Goal: Navigation & Orientation: Go to known website

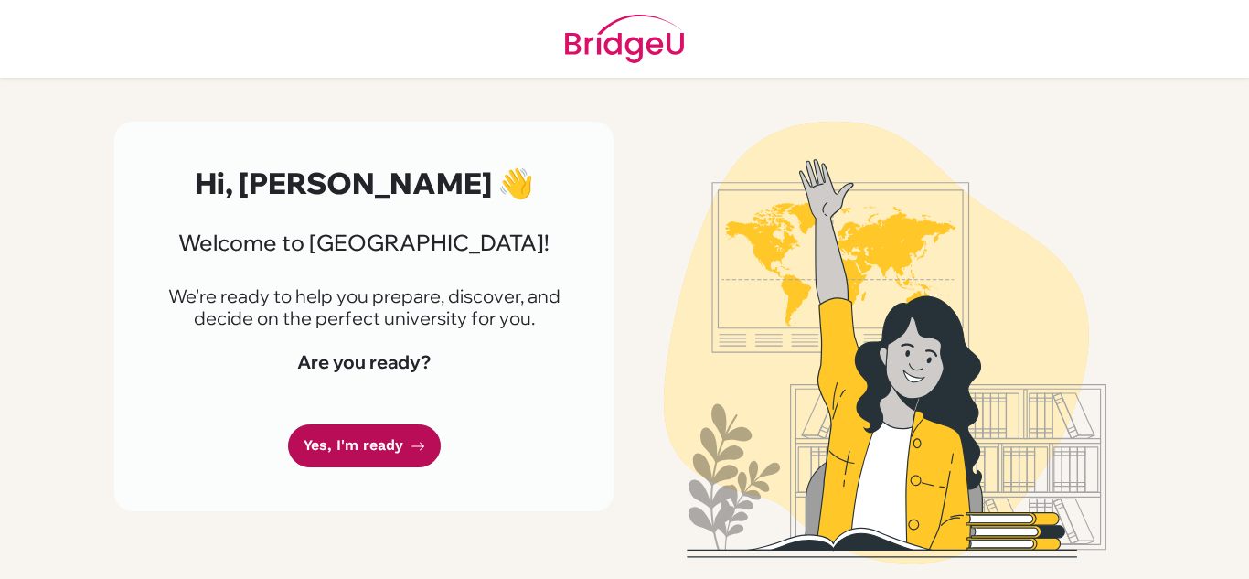
click at [395, 464] on link "Yes, I'm ready" at bounding box center [364, 445] width 153 height 43
click at [395, 437] on link "Yes, I'm ready" at bounding box center [364, 445] width 153 height 43
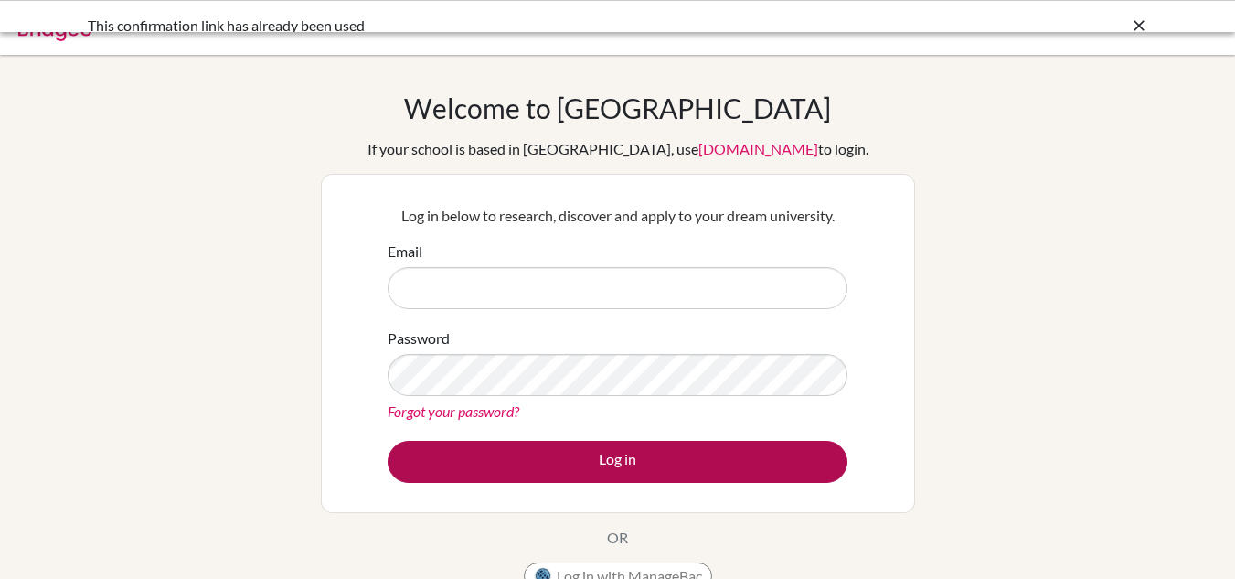
type input "[EMAIL_ADDRESS][DOMAIN_NAME]"
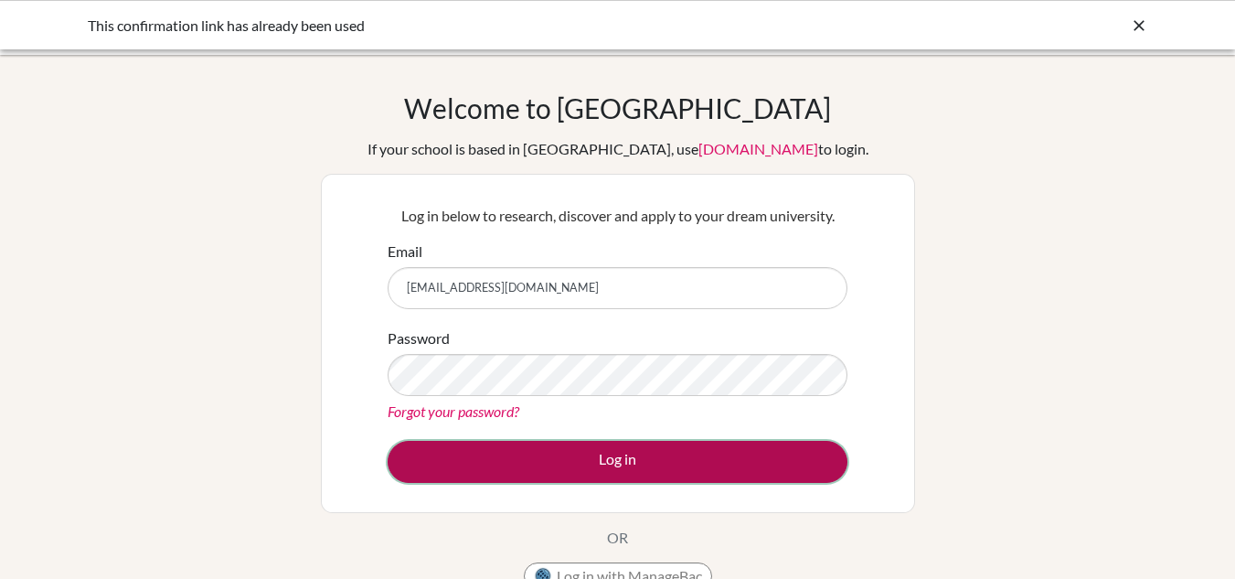
click at [591, 467] on button "Log in" at bounding box center [618, 462] width 460 height 42
